Goal: Complete application form: Complete application form

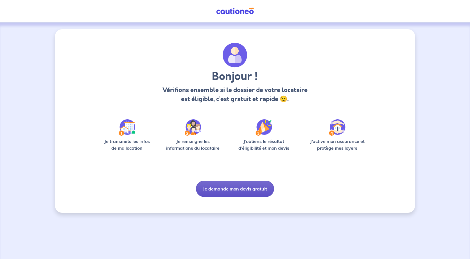
click at [230, 188] on button "Je demande mon devis gratuit" at bounding box center [235, 189] width 78 height 16
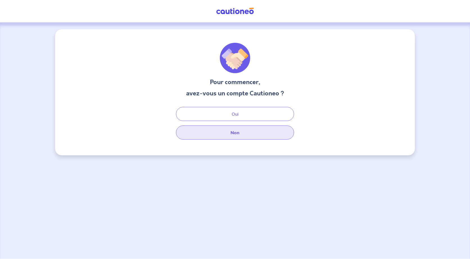
click at [239, 131] on button "Non" at bounding box center [235, 132] width 118 height 14
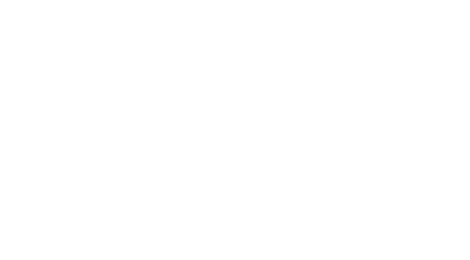
select select "FR"
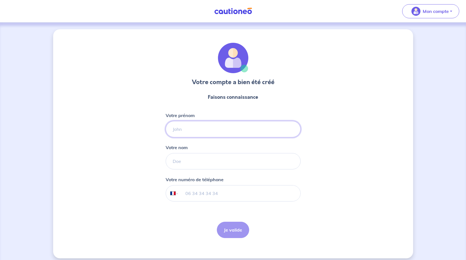
click at [198, 130] on input "Votre prénom" at bounding box center [233, 129] width 135 height 16
type input "virginie"
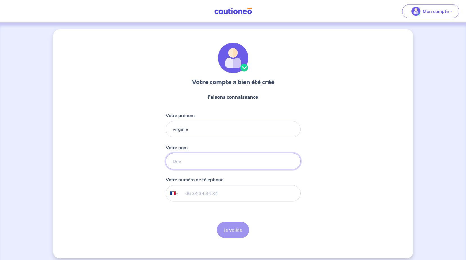
type input "rosano"
type input "+33 6 61 14 11 20"
click at [228, 232] on button "Je valide" at bounding box center [233, 230] width 32 height 16
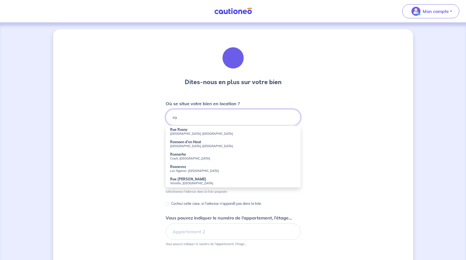
type input "r"
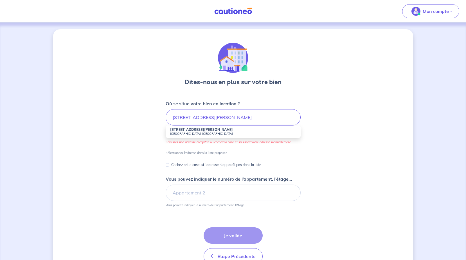
click at [200, 130] on strong "4 Rue Marie Betremieux" at bounding box center [201, 129] width 63 height 4
type input "4 Rue Marie Betremieux, Rosny-sous-Bois, France"
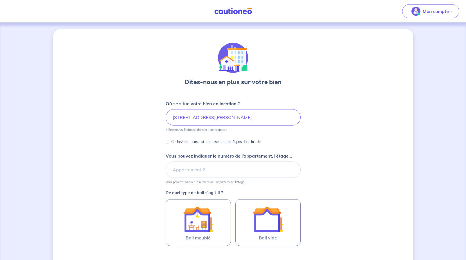
click at [311, 149] on div "Dites-nous en plus sur votre bien Où se situe votre bien en location ? 4 Rue Ma…" at bounding box center [233, 176] width 360 height 295
click at [309, 144] on div "Dites-nous en plus sur votre bien Où se situe votre bien en location ? 4 Rue Ma…" at bounding box center [233, 176] width 360 height 295
click at [199, 173] on input "Vous pouvez indiquer le numéro de l’appartement, l’étage..." at bounding box center [233, 169] width 135 height 16
type input "3 etage"
click at [362, 182] on div "Dites-nous en plus sur votre bien Où se situe votre bien en location ? 4 Rue Ma…" at bounding box center [233, 176] width 360 height 295
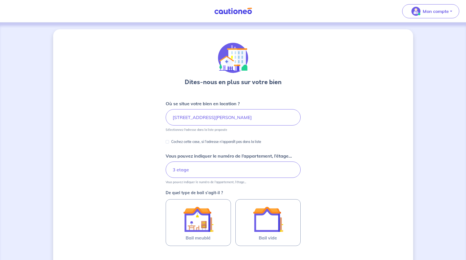
scroll to position [28, 0]
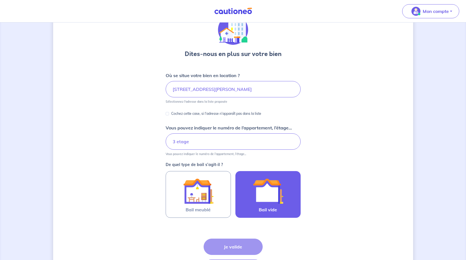
click at [275, 199] on img at bounding box center [268, 191] width 30 height 30
click at [0, 0] on input "Bail vide" at bounding box center [0, 0] width 0 height 0
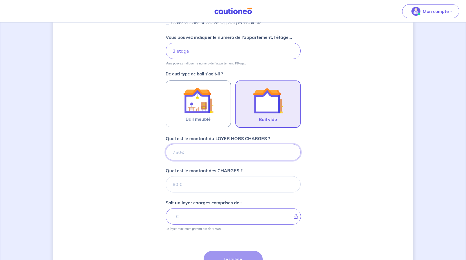
scroll to position [122, 0]
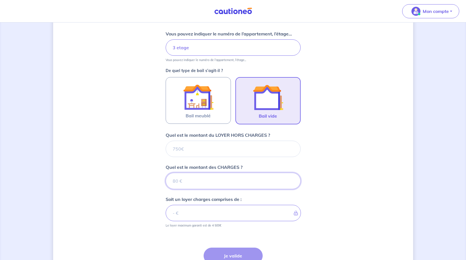
click at [188, 182] on input "Quel est le montant des CHARGES ?" at bounding box center [233, 181] width 135 height 16
type input "96"
type input "96.46"
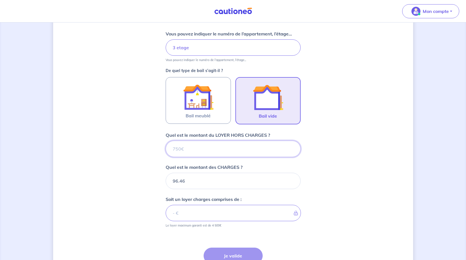
click at [190, 150] on input "Quel est le montant du LOYER HORS CHARGES ?" at bounding box center [233, 149] width 135 height 16
click at [191, 152] on input "Quel est le montant du LOYER HORS CHARGES ?" at bounding box center [233, 149] width 135 height 16
type input "835"
type input "931.46"
type input "835"
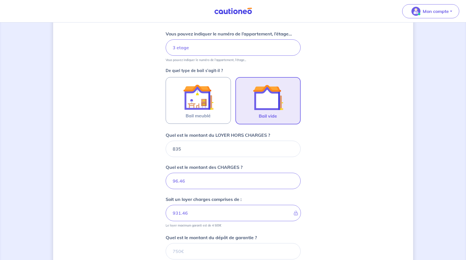
click at [375, 190] on div "Dites-nous en plus sur votre bien Où se situe votre bien en location ? 4 Rue Ma…" at bounding box center [233, 125] width 360 height 436
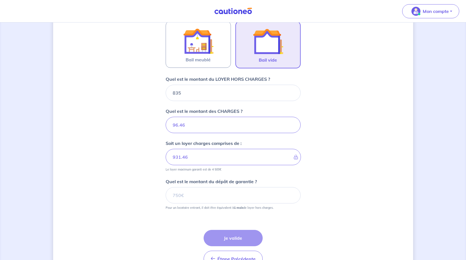
scroll to position [178, 0]
click at [224, 195] on input "Quel est le montant du dépôt de garantie ?" at bounding box center [233, 195] width 135 height 16
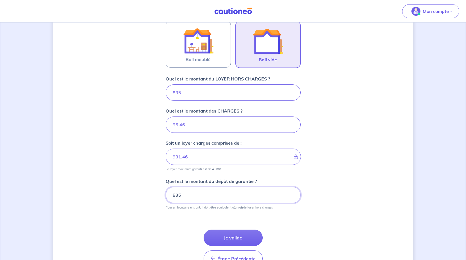
type input "835"
click at [319, 194] on div "Dites-nous en plus sur votre bien Où se situe votre bien en location ? 4 Rue Ma…" at bounding box center [233, 69] width 360 height 436
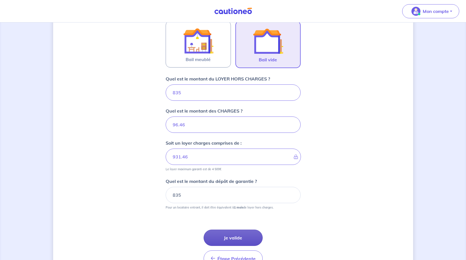
click at [217, 236] on button "Je valide" at bounding box center [233, 238] width 59 height 16
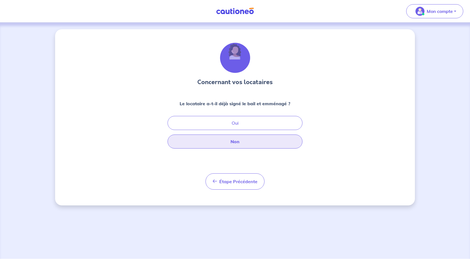
click at [233, 140] on button "Non" at bounding box center [235, 141] width 135 height 14
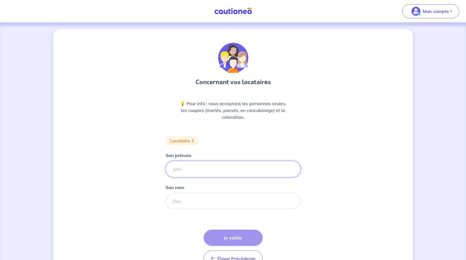
click at [192, 170] on input "Son prénom" at bounding box center [233, 169] width 135 height 16
type input "virginie"
click at [190, 203] on input "Son nom" at bounding box center [233, 201] width 135 height 16
type input "rosano"
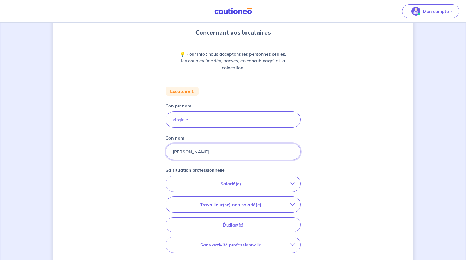
scroll to position [56, 0]
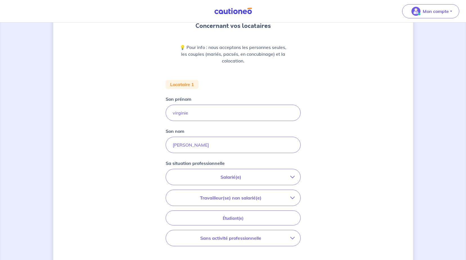
click at [254, 175] on p "Salarié(e)" at bounding box center [231, 177] width 119 height 7
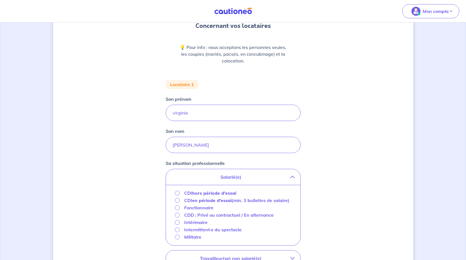
click at [199, 194] on strong "hors période d'essai" at bounding box center [214, 193] width 44 height 6
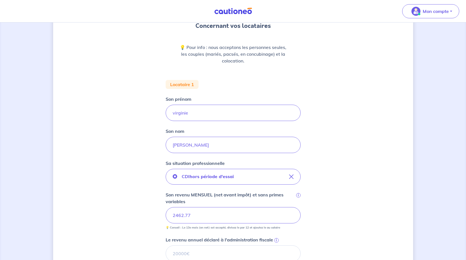
click at [320, 209] on div "Concernant vos locataires 💡 Pour info : nous acceptons les personnes seules, le…" at bounding box center [233, 192] width 360 height 439
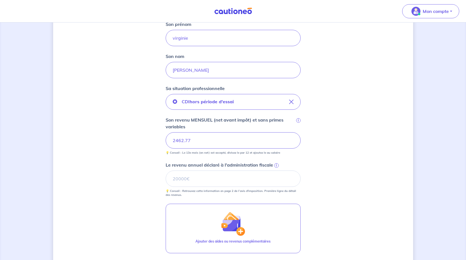
scroll to position [141, 0]
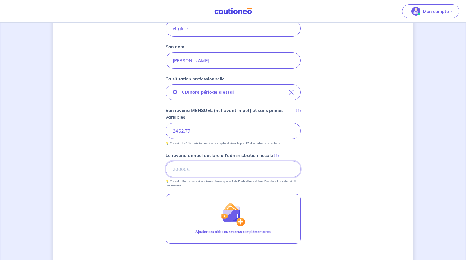
click at [185, 171] on input "Le revenu annuel déclaré à l'administration fiscale i" at bounding box center [233, 169] width 135 height 16
type input "28688"
click at [322, 184] on div "Concernant vos locataires 💡 Pour info : nous acceptons les personnes seules, le…" at bounding box center [233, 108] width 360 height 439
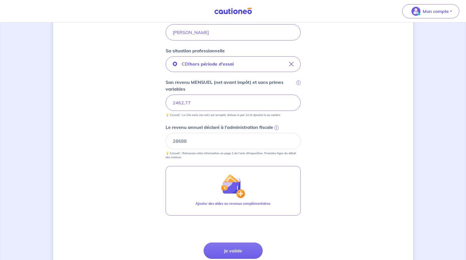
click at [328, 189] on div "Concernant vos locataires 💡 Pour info : nous acceptons les personnes seules, le…" at bounding box center [233, 79] width 360 height 439
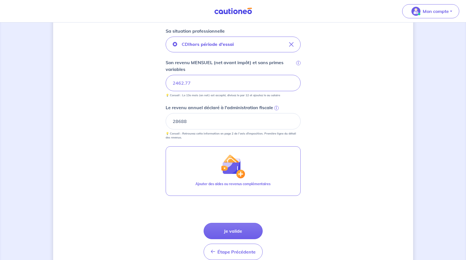
scroll to position [197, 0]
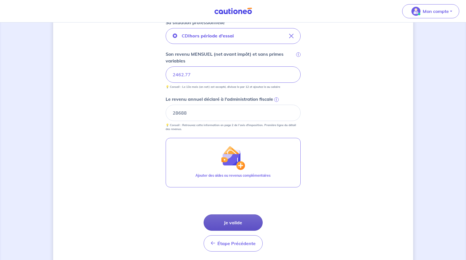
click at [237, 223] on button "Je valide" at bounding box center [233, 222] width 59 height 16
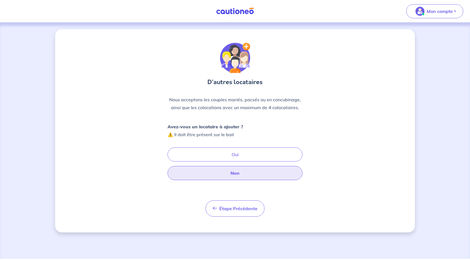
click at [240, 171] on button "Non" at bounding box center [235, 173] width 135 height 14
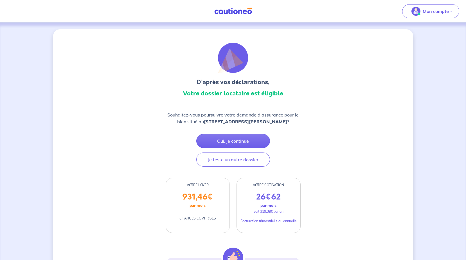
click at [294, 146] on div "Souhaitez-vous poursuivre votre demande d'assurance pour le bien situé au 4 Rue…" at bounding box center [233, 138] width 135 height 55
click at [174, 77] on div "D’après vos déclarations, Votre dossier locataire est éligible" at bounding box center [233, 71] width 135 height 57
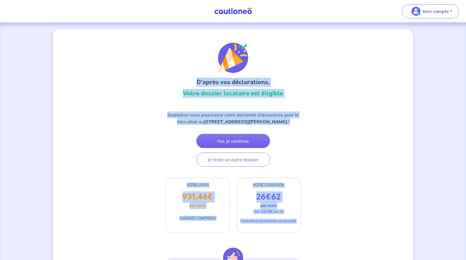
drag, startPoint x: 182, startPoint y: 80, endPoint x: 308, endPoint y: 223, distance: 190.5
copy div "D’après vos déclarations, Votre dossier locataire est éligible Souhaitez-vous p…"
